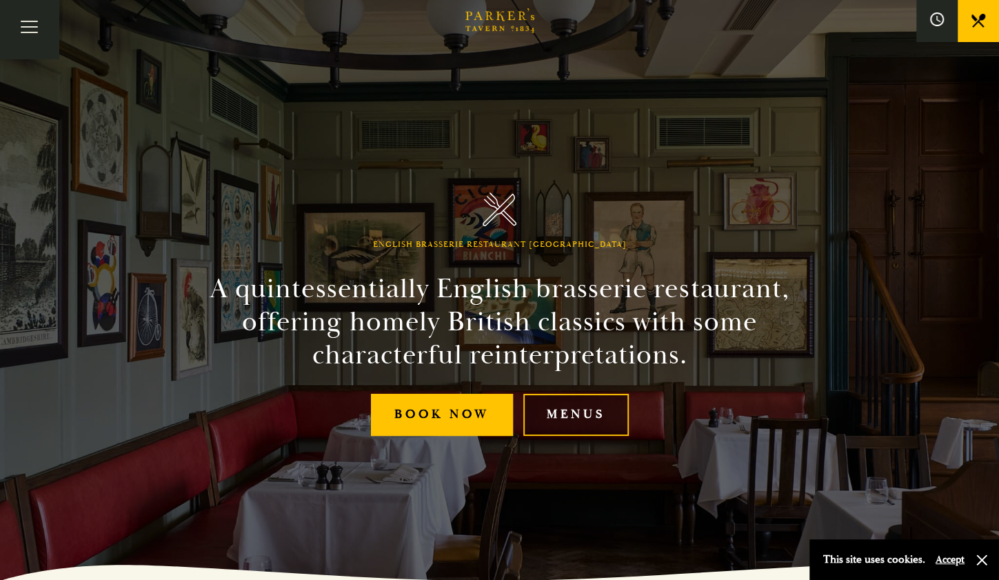
click at [561, 430] on link "Menus" at bounding box center [576, 415] width 106 height 42
click at [19, 19] on button "Toggle navigation" at bounding box center [29, 29] width 59 height 59
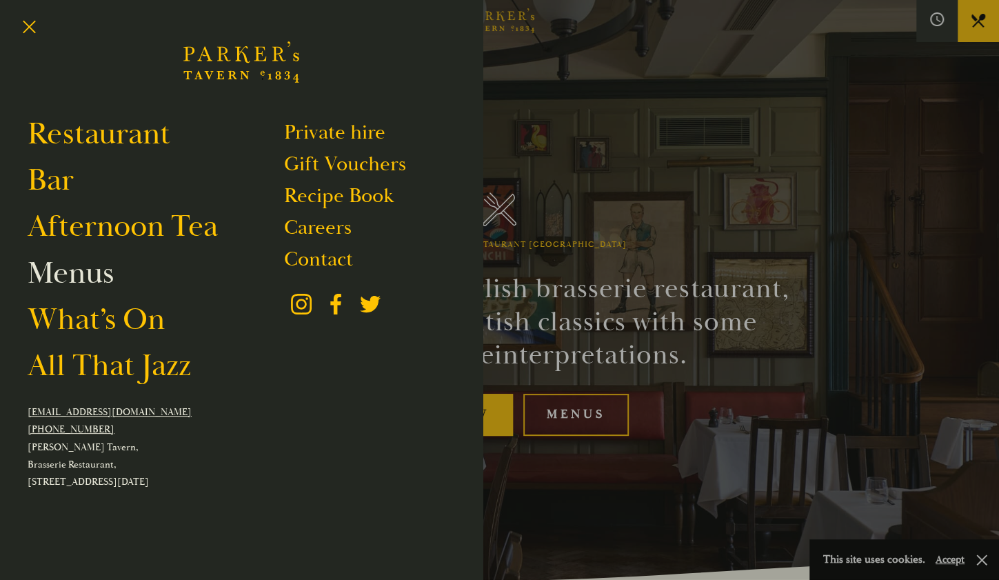
click at [72, 281] on link "Menus" at bounding box center [71, 273] width 86 height 39
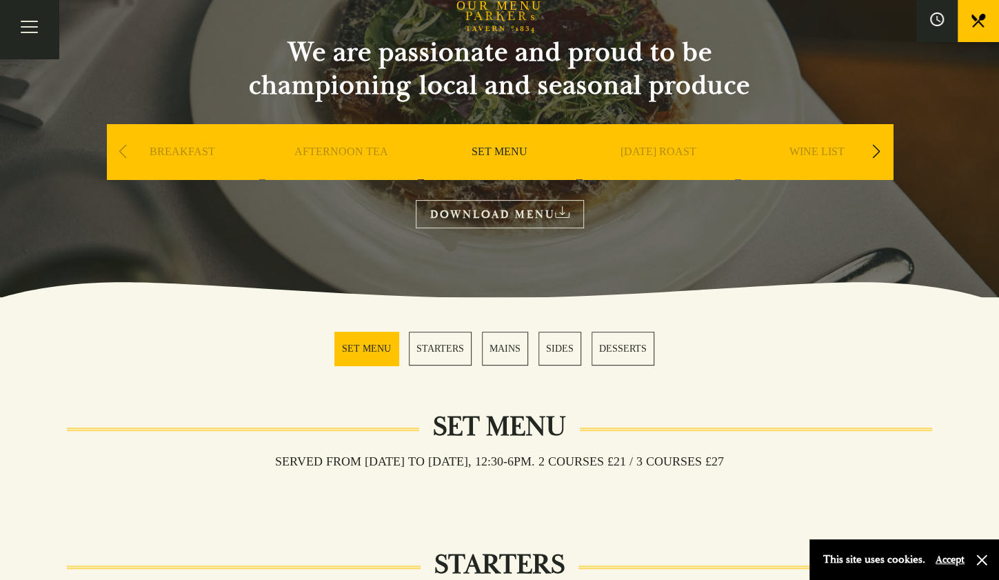
scroll to position [121, 0]
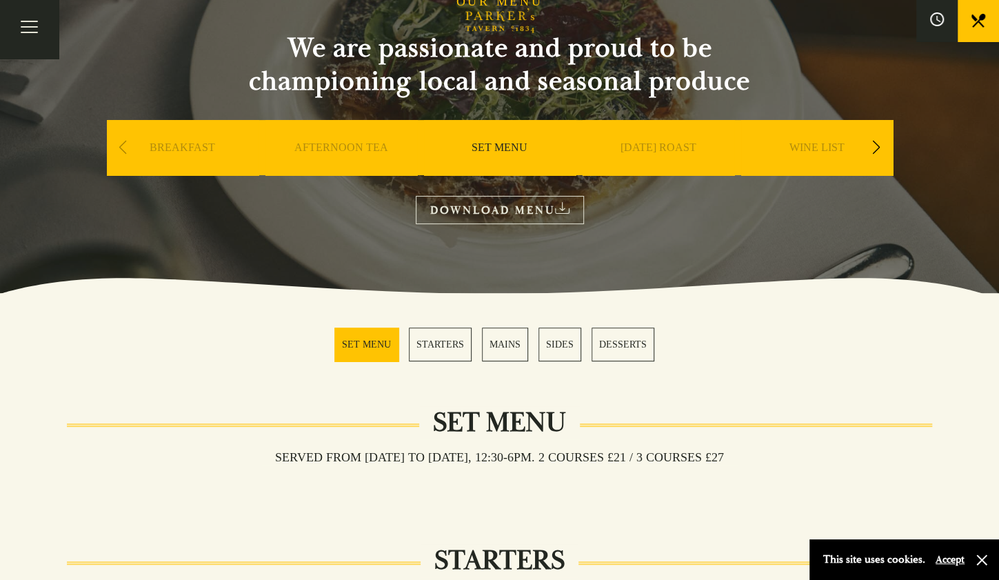
click at [841, 143] on link "WINE LIST" at bounding box center [817, 168] width 55 height 55
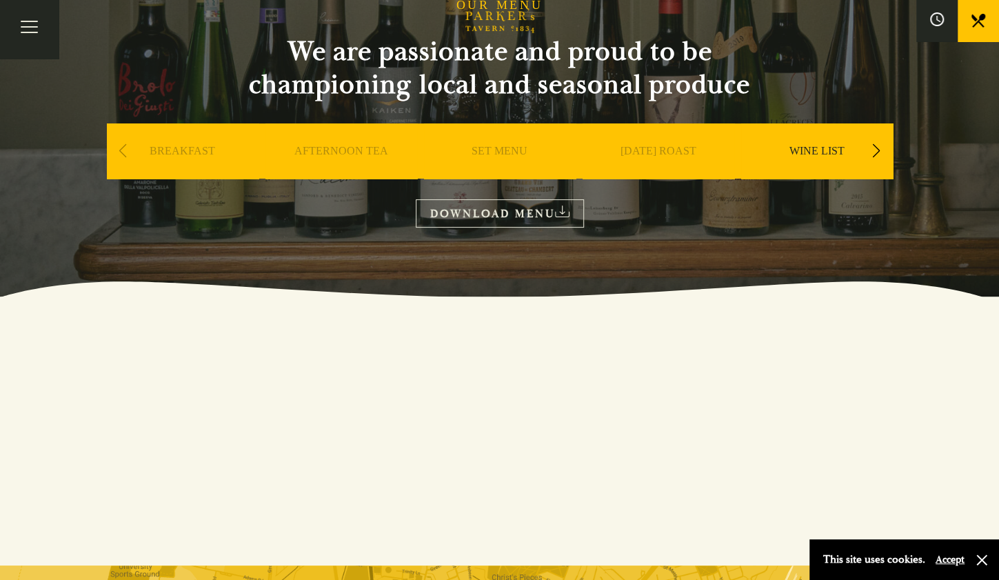
scroll to position [117, 0]
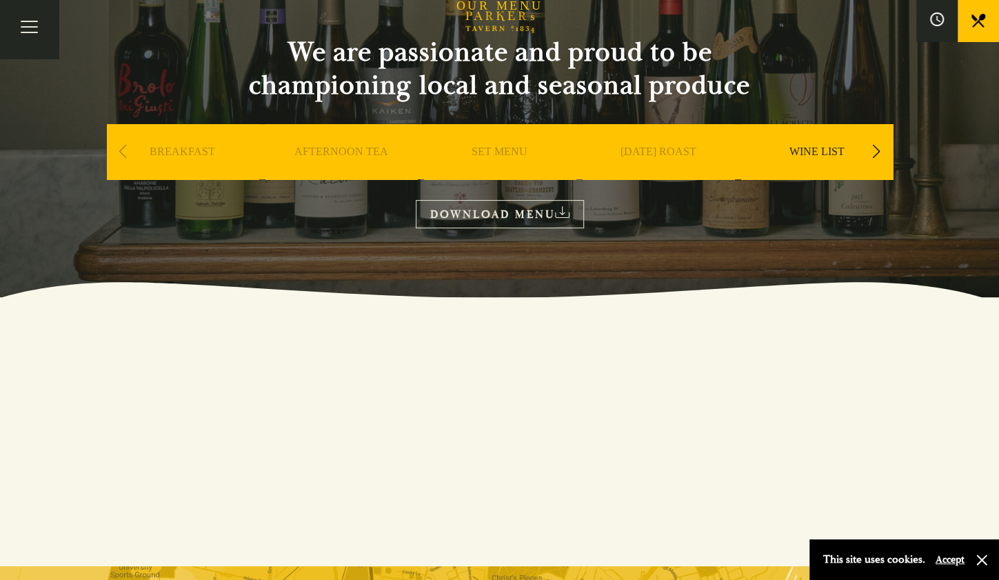
click at [552, 206] on link "DOWNLOAD MENU" at bounding box center [500, 214] width 168 height 28
